Goal: Task Accomplishment & Management: Complete application form

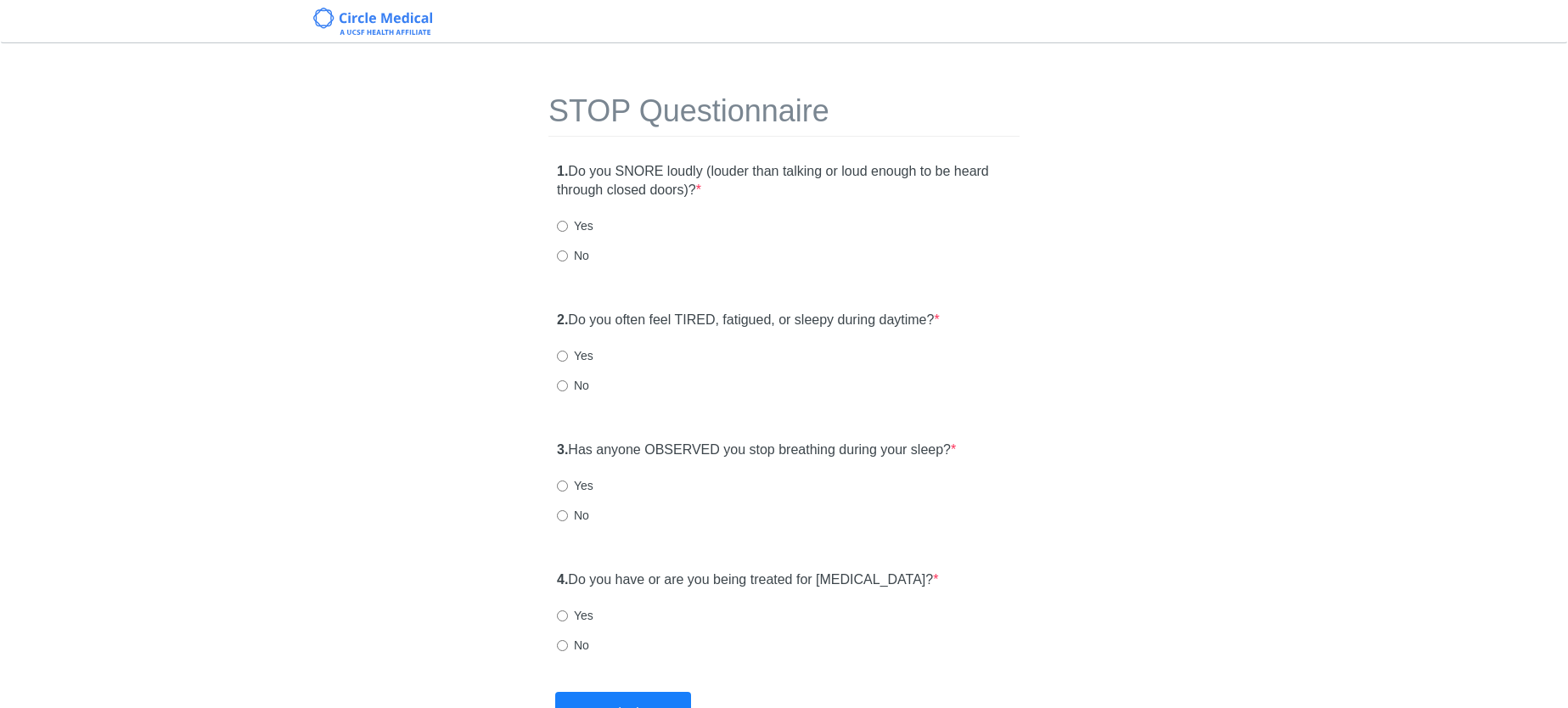
click at [555, 248] on div "1. Do you SNORE loudly (louder than talking or loud enough to be heard through …" at bounding box center [784, 221] width 471 height 136
drag, startPoint x: 556, startPoint y: 255, endPoint x: 577, endPoint y: 266, distance: 23.7
click at [557, 255] on input "No" at bounding box center [561, 255] width 11 height 11
radio input "true"
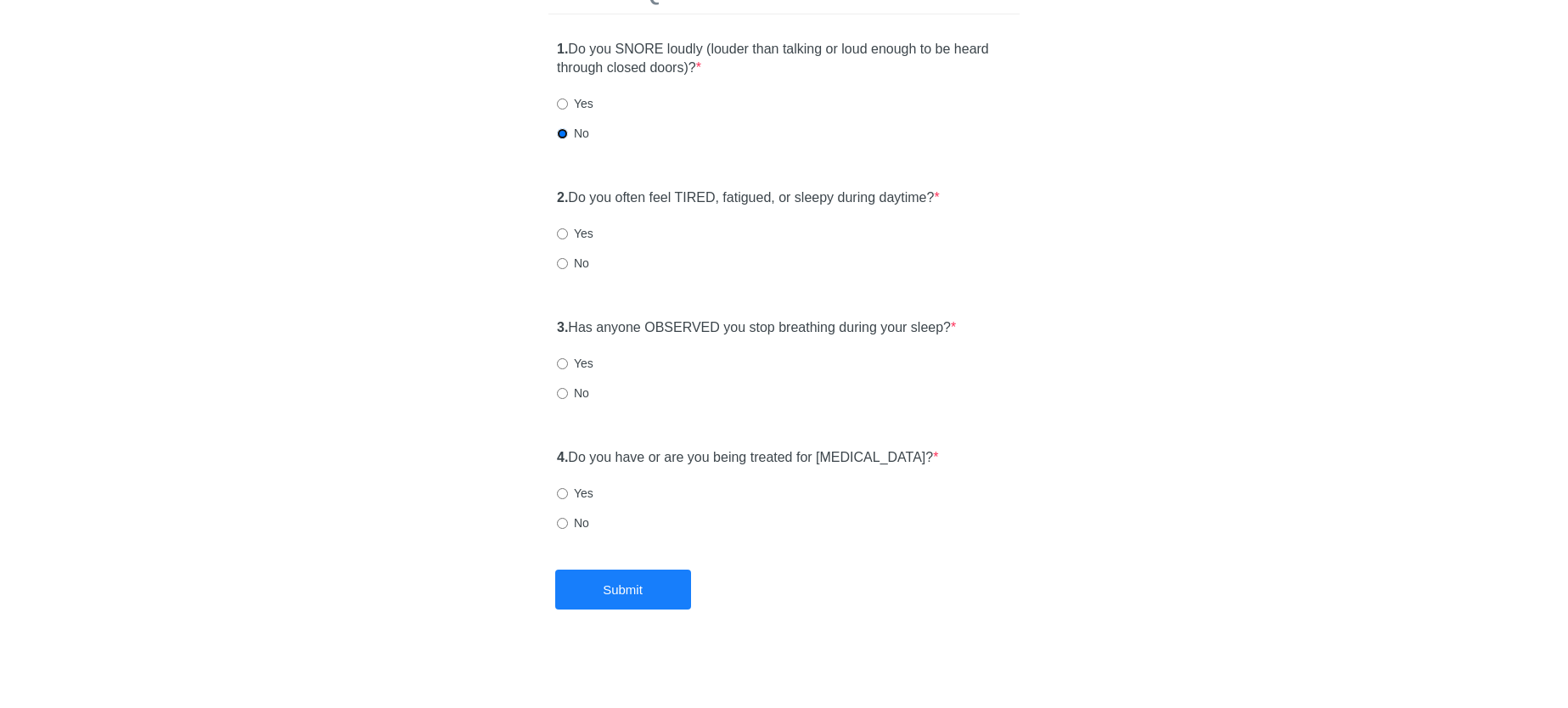
scroll to position [127, 0]
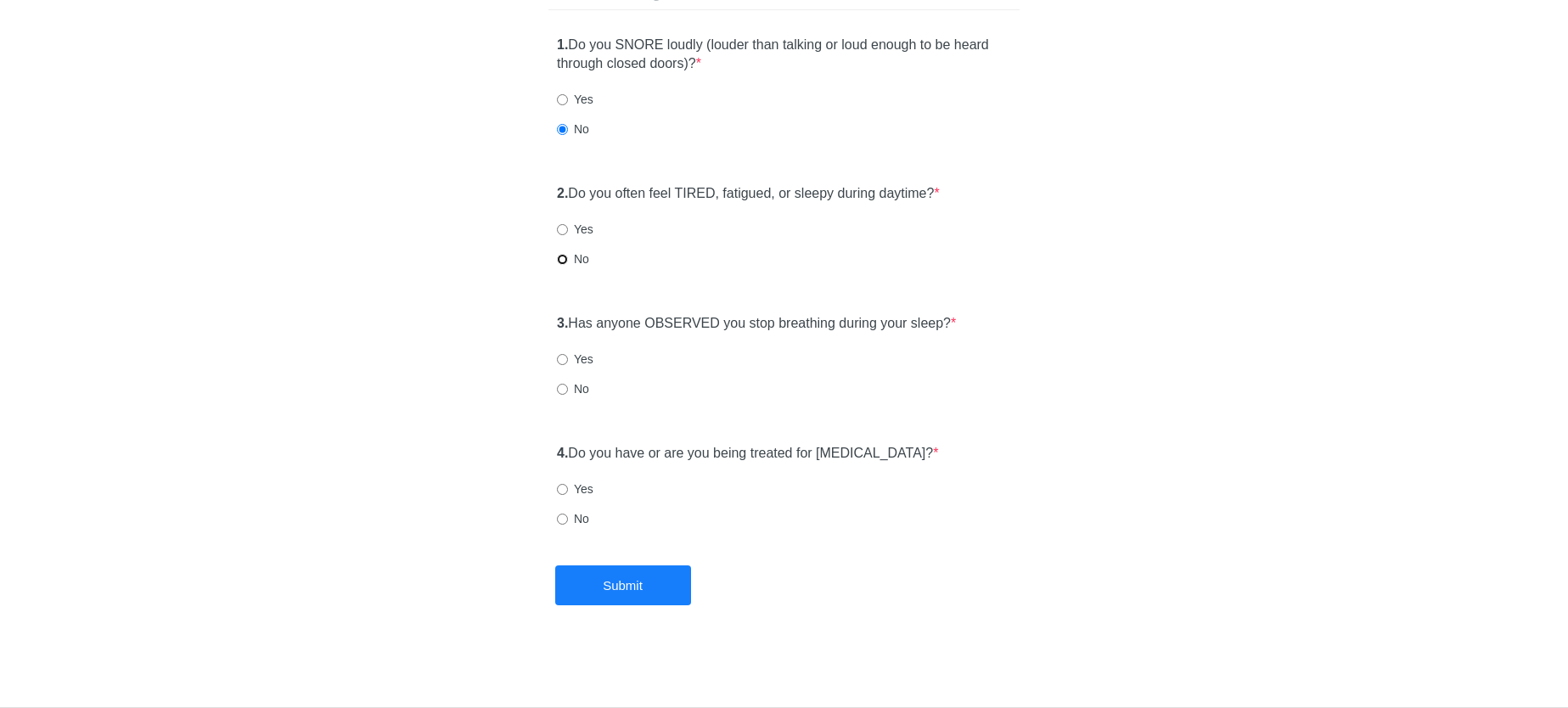
click at [563, 259] on input "No" at bounding box center [561, 259] width 11 height 11
radio input "true"
click at [582, 377] on div "3. Has anyone OBSERVED you stop breathing during your sleep? * Yes No" at bounding box center [784, 363] width 471 height 117
click at [562, 389] on input "No" at bounding box center [561, 388] width 11 height 11
radio input "true"
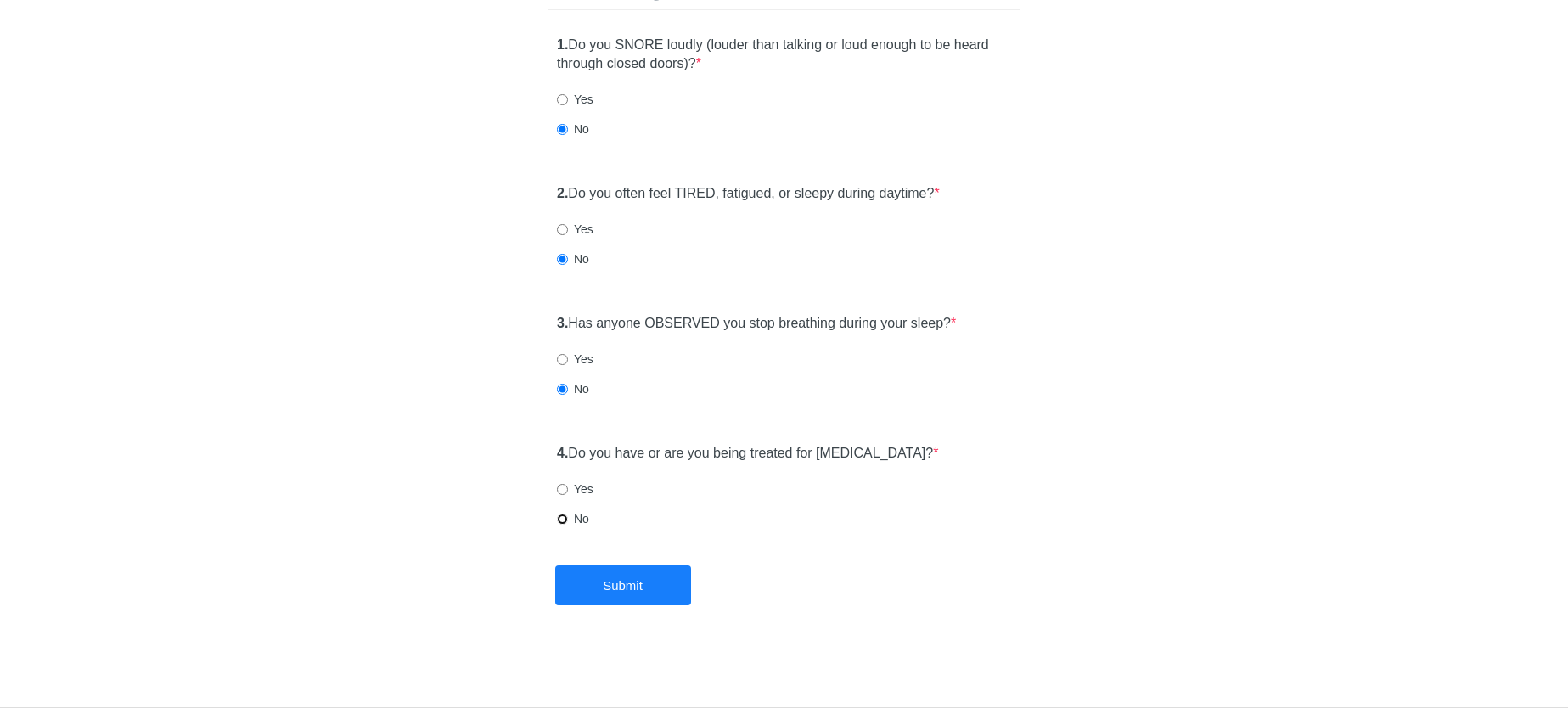
click at [563, 523] on input "No" at bounding box center [561, 519] width 11 height 11
radio input "true"
drag, startPoint x: 625, startPoint y: 587, endPoint x: 654, endPoint y: 537, distance: 57.8
click at [626, 586] on button "Submit" at bounding box center [623, 584] width 136 height 40
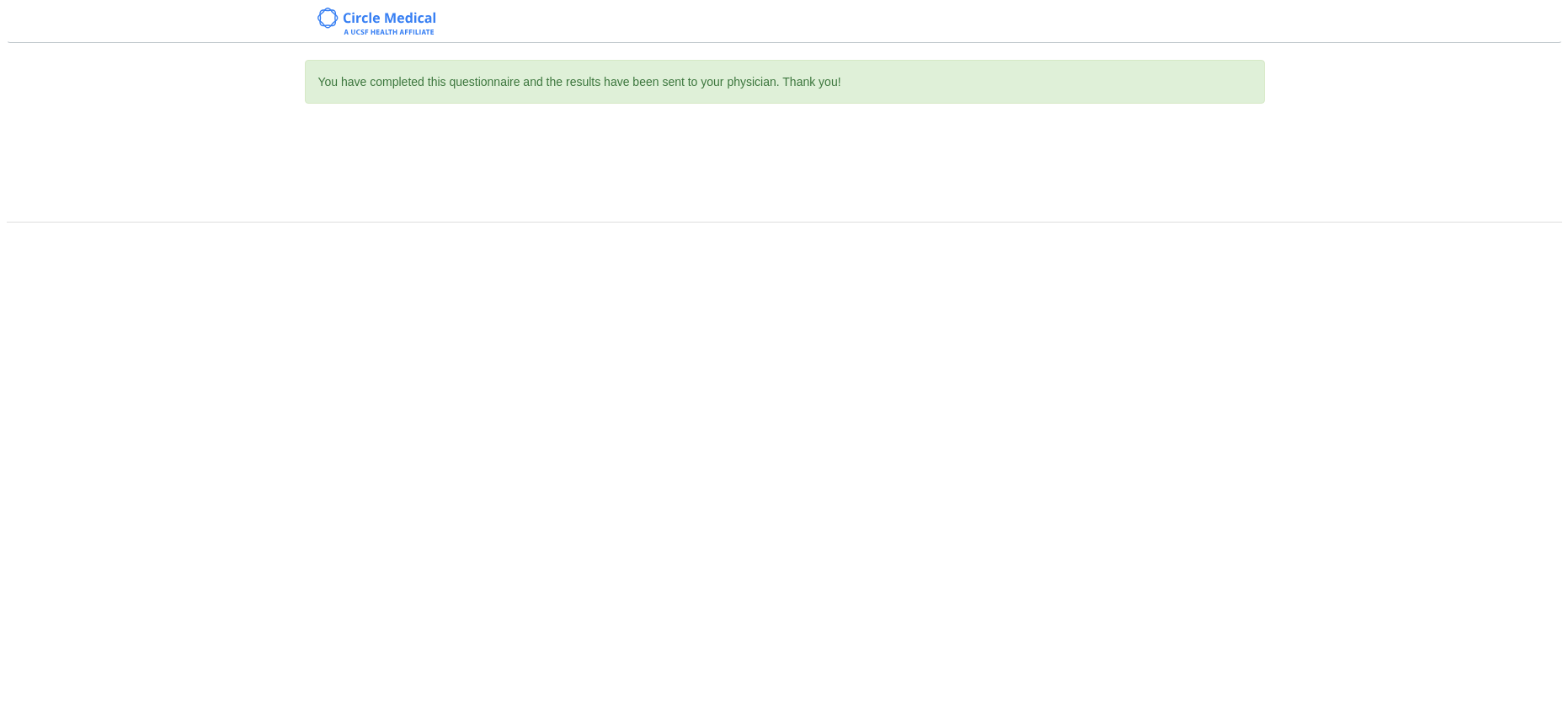
scroll to position [0, 0]
